Goal: Task Accomplishment & Management: Complete application form

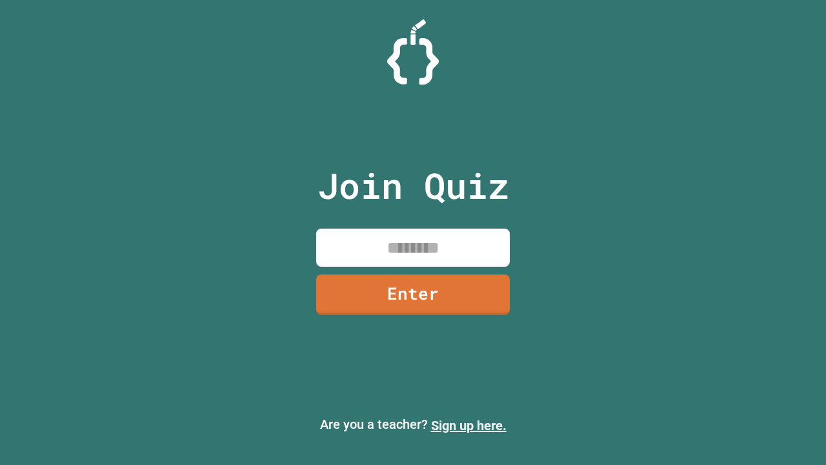
click at [468, 425] on link "Sign up here." at bounding box center [469, 425] width 76 height 15
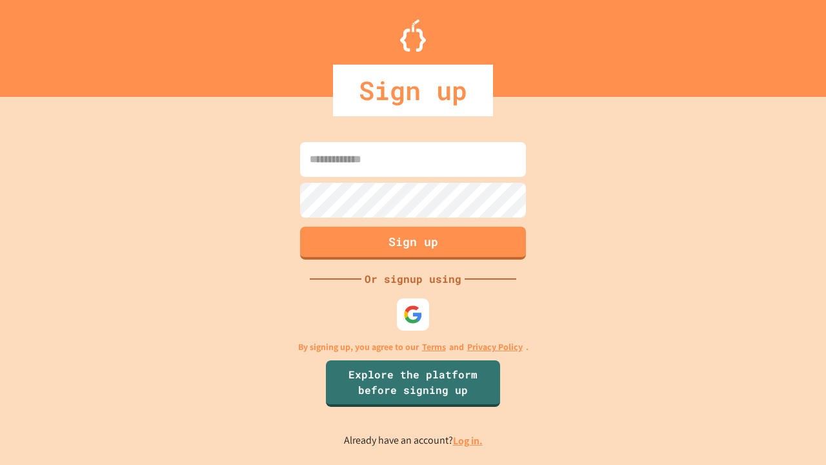
click at [468, 440] on link "Log in." at bounding box center [468, 441] width 30 height 14
